Goal: Find specific page/section: Find specific page/section

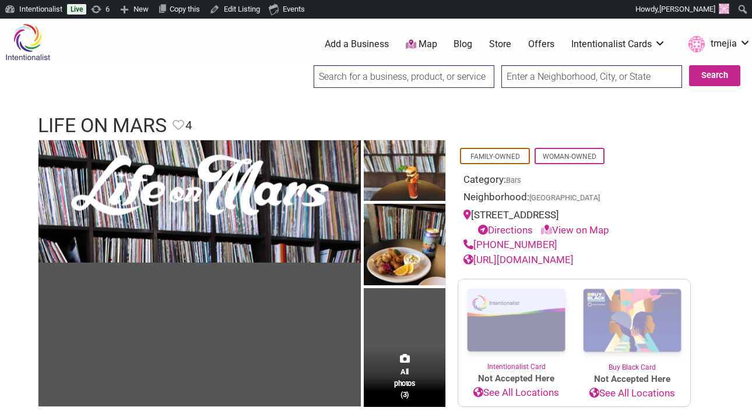
click at [375, 77] on input "search" at bounding box center [404, 76] width 181 height 23
type input "flora & fau"
click at [302, 65] on input "Search" at bounding box center [324, 77] width 45 height 24
click at [393, 83] on input "search" at bounding box center [404, 76] width 181 height 23
click at [620, 115] on header "Life on Mars Favorite Favorite 4 Feature Listing" at bounding box center [376, 126] width 676 height 28
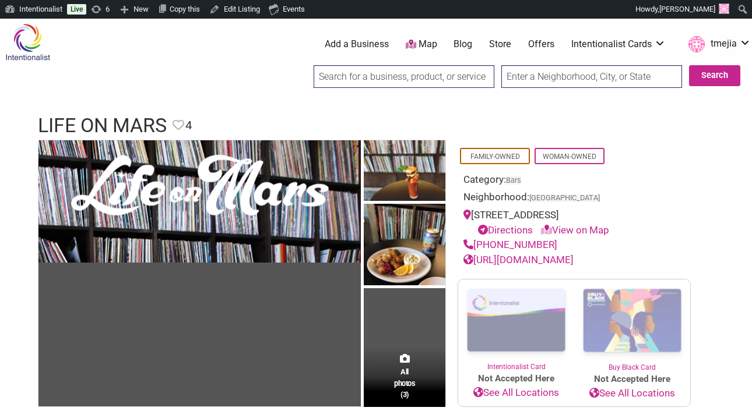
click at [450, 76] on input "search" at bounding box center [404, 76] width 181 height 23
type input "platinum plush"
click at [302, 65] on input "Search" at bounding box center [324, 77] width 45 height 24
click at [36, 40] on img at bounding box center [27, 42] width 55 height 38
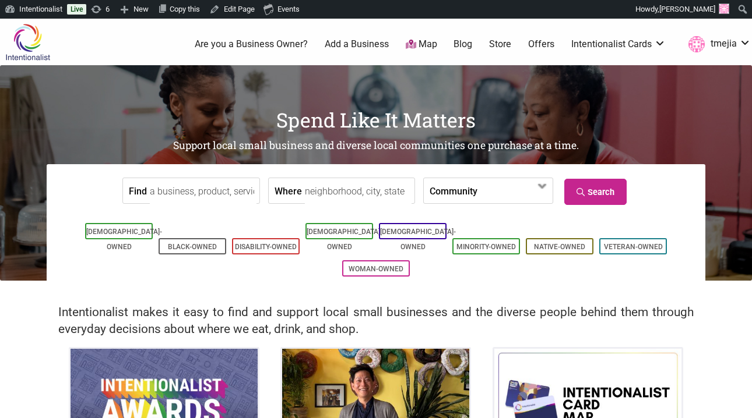
click at [212, 187] on input "Find" at bounding box center [203, 191] width 107 height 26
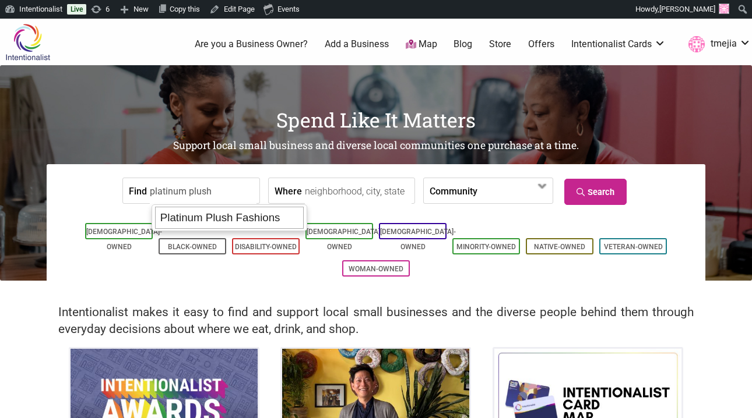
click at [212, 221] on div "Platinum Plush Fashions" at bounding box center [229, 218] width 149 height 22
type input "Platinum Plush Fashions"
